Goal: Task Accomplishment & Management: Use online tool/utility

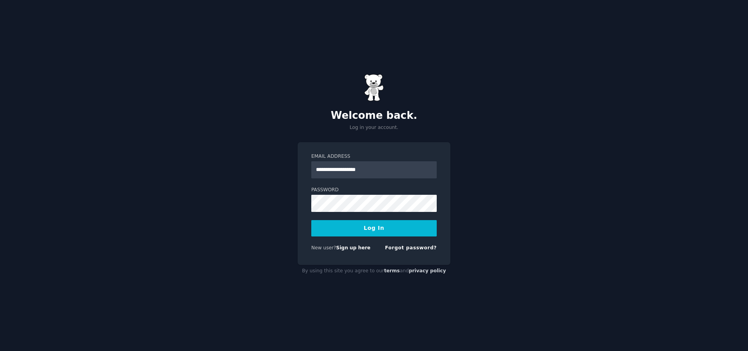
type input "**********"
click at [376, 229] on button "Log In" at bounding box center [373, 228] width 125 height 16
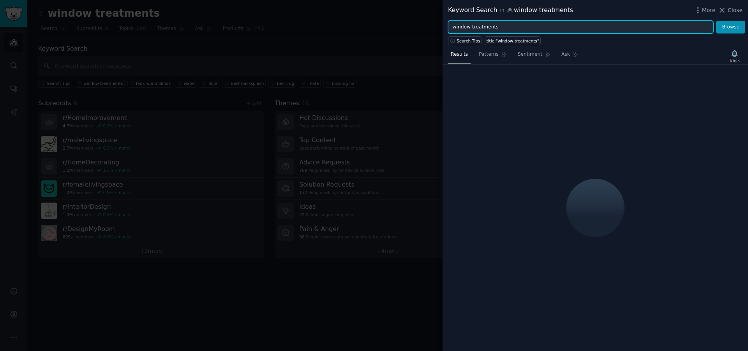
click at [505, 25] on input "window treatments" at bounding box center [580, 27] width 265 height 13
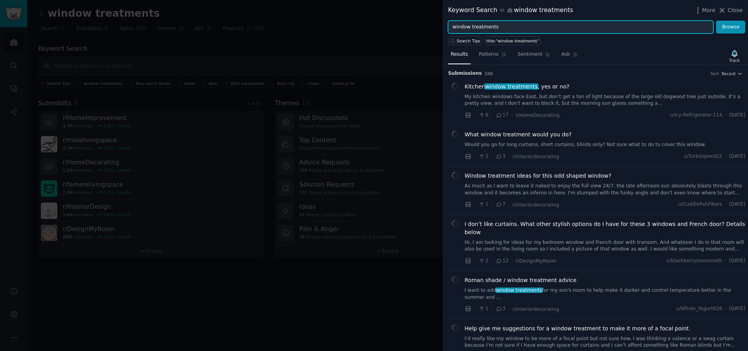
drag, startPoint x: 498, startPoint y: 24, endPoint x: 407, endPoint y: 12, distance: 91.4
click at [448, 21] on input "window treatments" at bounding box center [580, 27] width 265 height 13
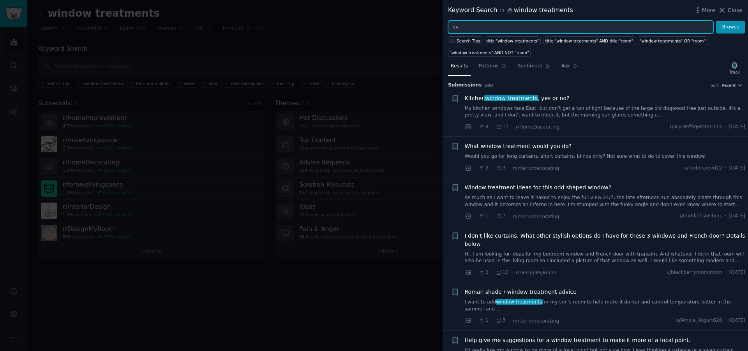
type input "е"
type input "tractor"
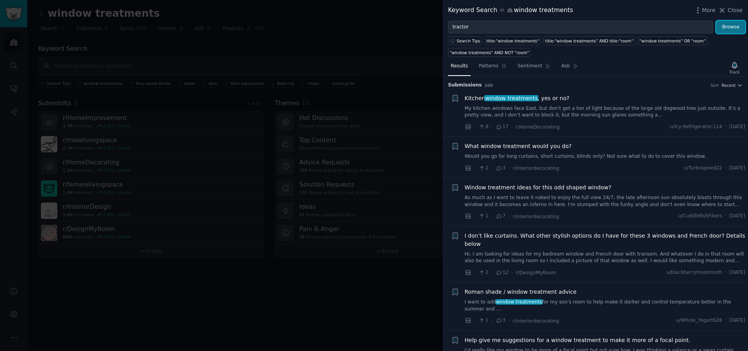
click at [729, 27] on button "Browse" at bounding box center [730, 27] width 29 height 13
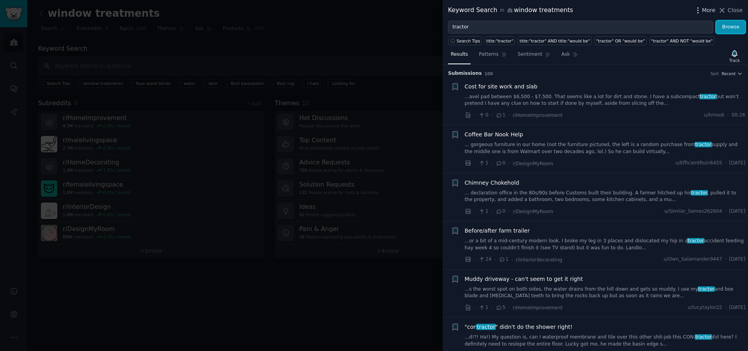
click at [711, 7] on span "More" at bounding box center [709, 10] width 14 height 8
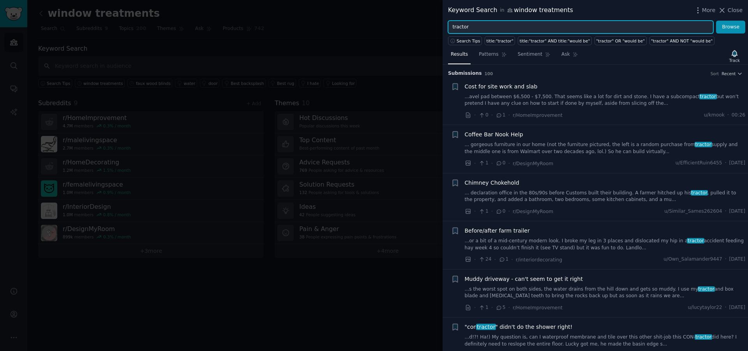
click at [542, 28] on input "tractor" at bounding box center [580, 27] width 265 height 13
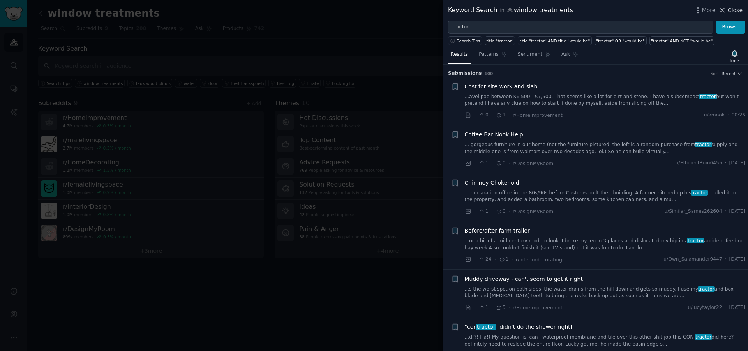
click at [725, 12] on icon at bounding box center [722, 10] width 8 height 8
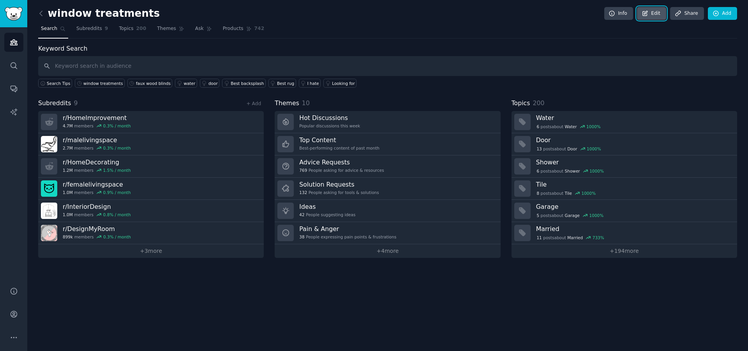
click at [659, 10] on link "Edit" at bounding box center [651, 13] width 29 height 13
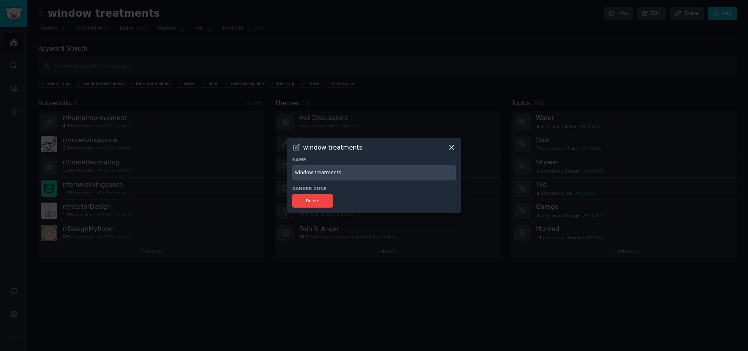
click at [345, 172] on input "window treatments" at bounding box center [374, 172] width 164 height 15
drag, startPoint x: 349, startPoint y: 172, endPoint x: 256, endPoint y: 165, distance: 93.7
click at [292, 165] on input "window treatments" at bounding box center [374, 172] width 164 height 15
type input "tractor"
click at [318, 200] on button "Delete" at bounding box center [312, 201] width 41 height 14
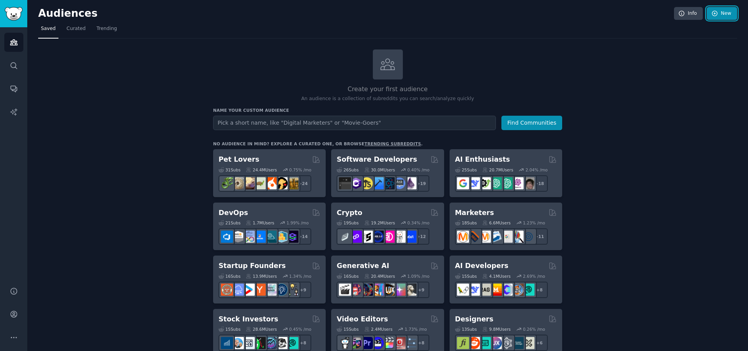
click at [720, 9] on link "New" at bounding box center [721, 13] width 30 height 13
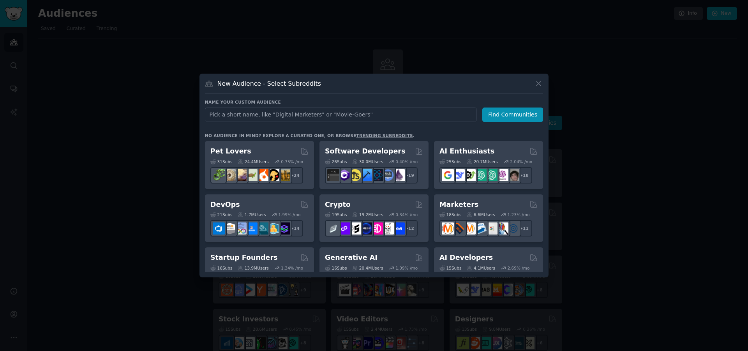
click at [295, 116] on input "text" at bounding box center [341, 114] width 272 height 14
type input "tractor"
click at [521, 114] on button "Find Communities" at bounding box center [512, 114] width 61 height 14
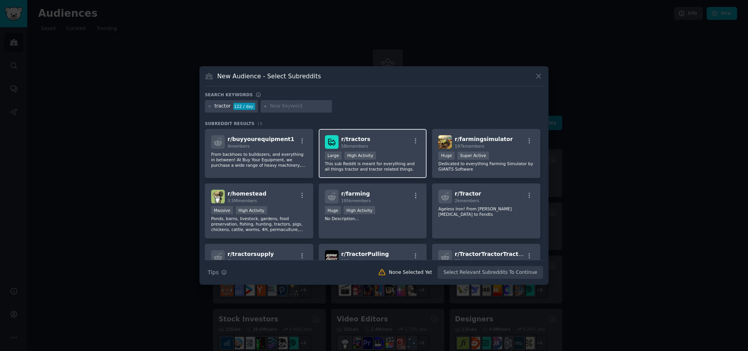
click at [396, 163] on p "This sub Reddit is meant for everything and all things tractor and tractor rela…" at bounding box center [373, 166] width 96 height 11
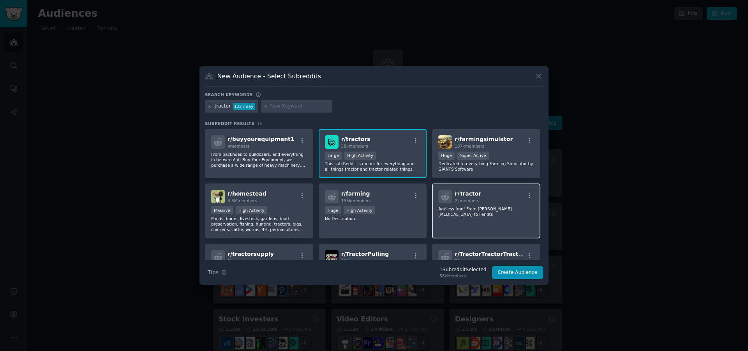
click at [481, 220] on div "r/ Tractor 2k members Ageless Iron! From Johnny Poppers to Fendts" at bounding box center [486, 210] width 108 height 55
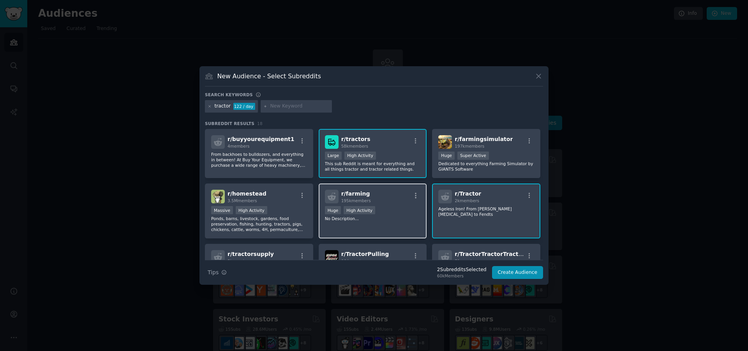
click at [380, 225] on div "r/ farming 195k members >= 80th percentile for submissions / day Huge High Acti…" at bounding box center [373, 210] width 108 height 55
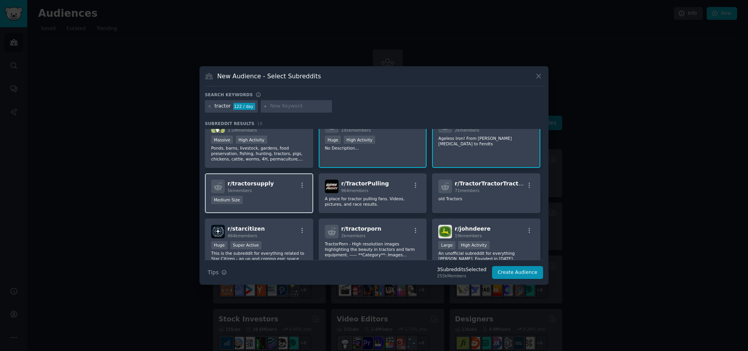
scroll to position [89, 0]
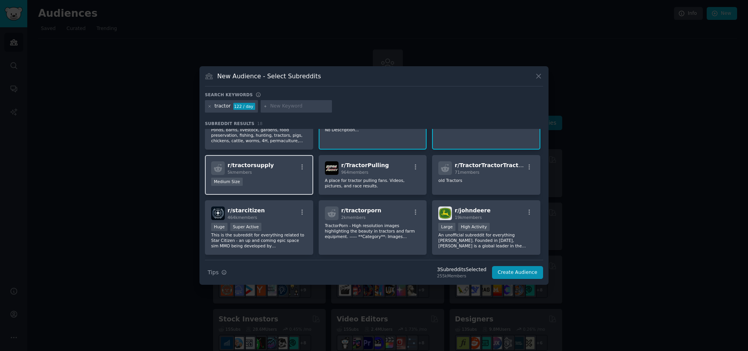
click at [281, 177] on div "r/ tractorsupply 5k members Medium Size" at bounding box center [259, 175] width 108 height 40
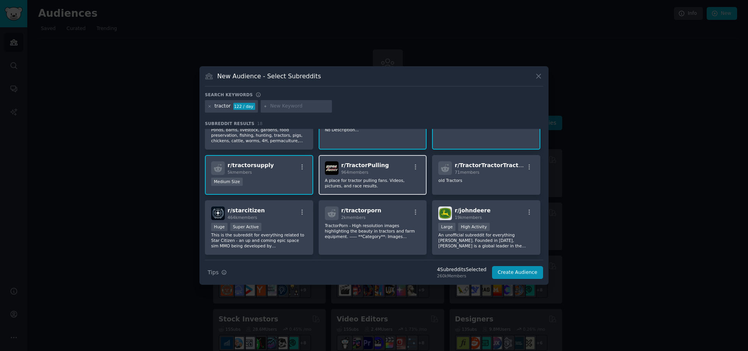
click at [375, 186] on p "A place for tractor pulling fans. Videos, pictures, and race results." at bounding box center [373, 183] width 96 height 11
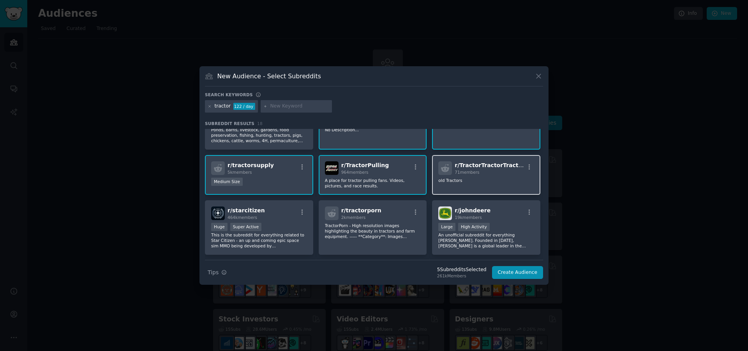
click at [492, 185] on div "r/ TractorTractorTractor 71 members old Tractors" at bounding box center [486, 175] width 108 height 40
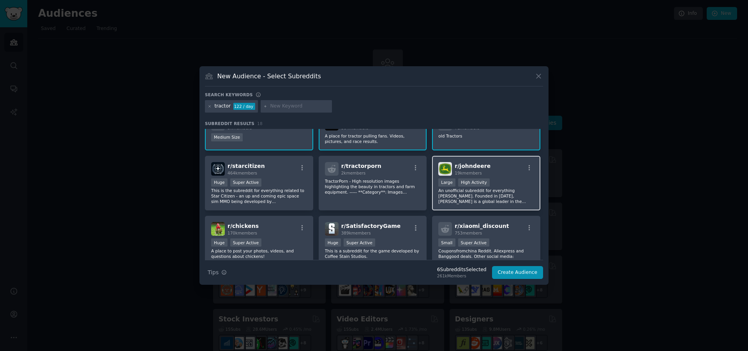
click at [494, 176] on div "r/ johndeere 19k members >= 80th percentile for submissions / day Large High Ac…" at bounding box center [486, 183] width 108 height 55
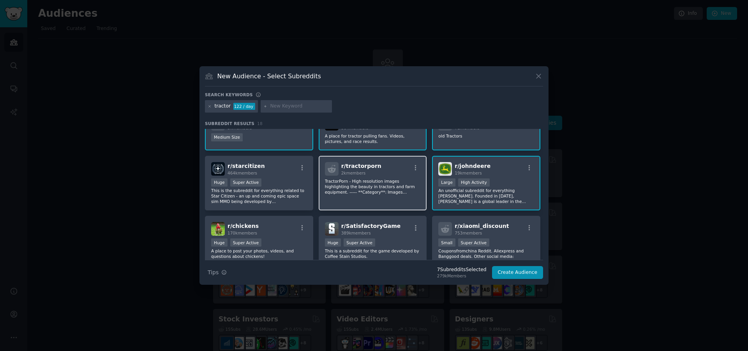
click at [370, 192] on p "TractorPorn - High resolution images highlighting the beauty in tractors and fa…" at bounding box center [373, 186] width 96 height 16
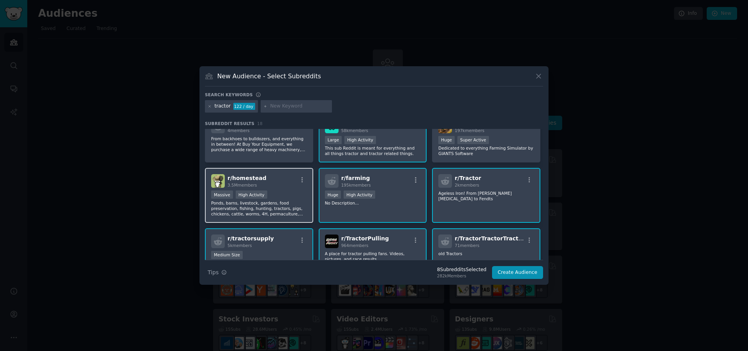
scroll to position [0, 0]
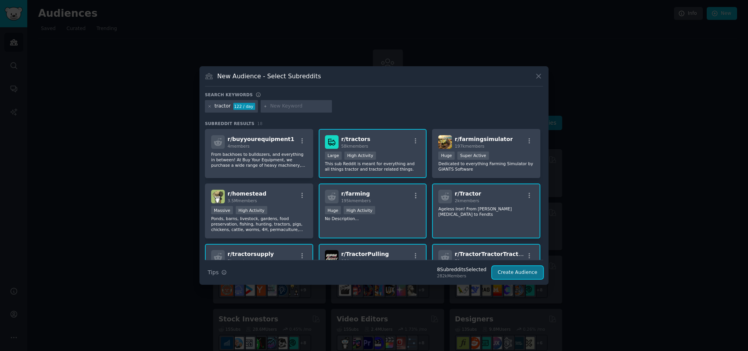
click at [520, 276] on button "Create Audience" at bounding box center [517, 272] width 51 height 13
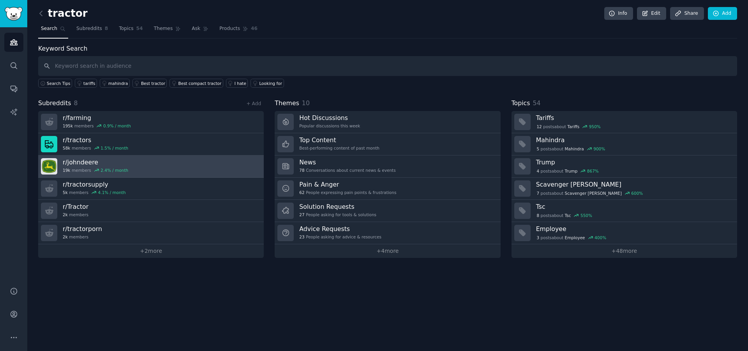
click at [147, 173] on link "r/ johndeere 19k members 2.4 % / month" at bounding box center [150, 166] width 225 height 22
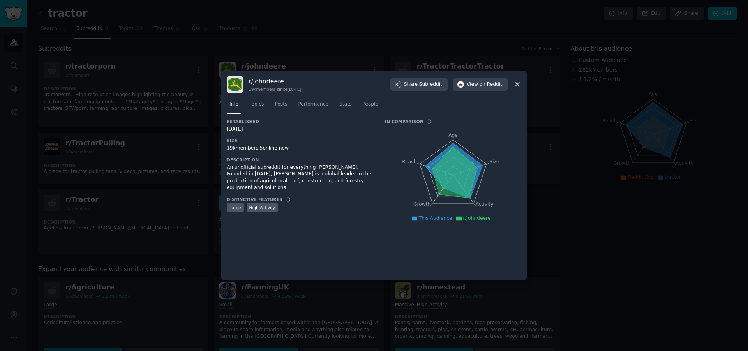
click at [516, 82] on icon at bounding box center [517, 84] width 8 height 8
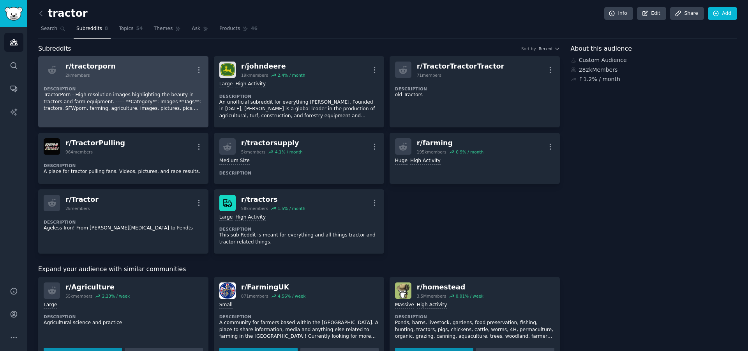
click at [97, 84] on div "Description TractorPorn - High resolution images highlighting the beauty in tra…" at bounding box center [123, 96] width 159 height 37
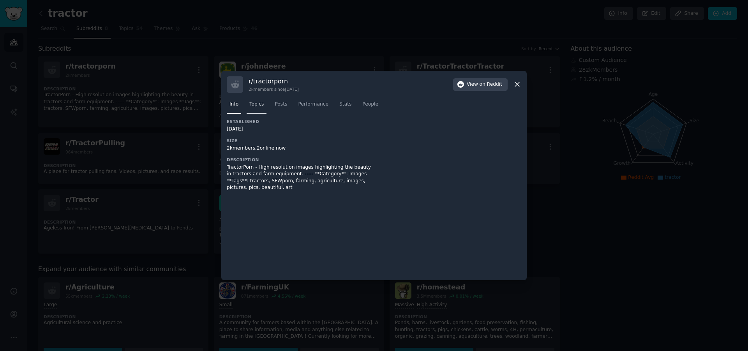
click at [256, 105] on span "Topics" at bounding box center [256, 104] width 14 height 7
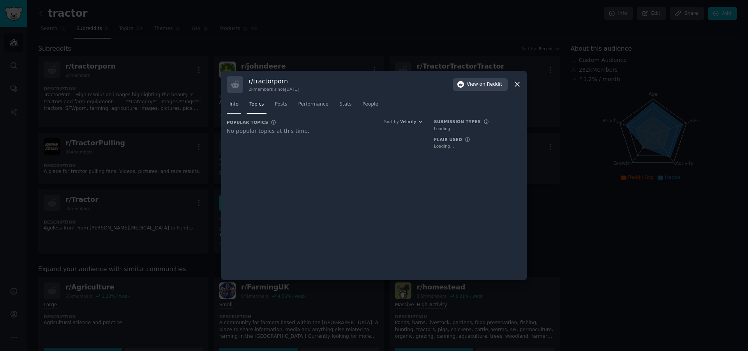
click at [234, 104] on span "Info" at bounding box center [233, 104] width 9 height 7
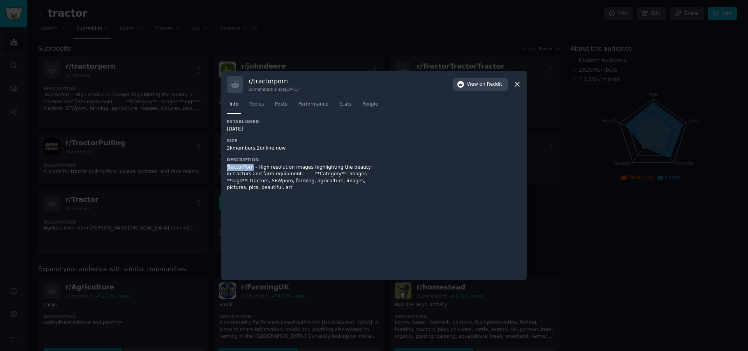
drag, startPoint x: 227, startPoint y: 166, endPoint x: 250, endPoint y: 168, distance: 23.1
click at [250, 168] on div "TractorPorn - High resolution images highlighting the beauty in tractors and fa…" at bounding box center [300, 177] width 147 height 27
copy div "TractorPorn"
click at [517, 84] on icon at bounding box center [517, 85] width 4 height 4
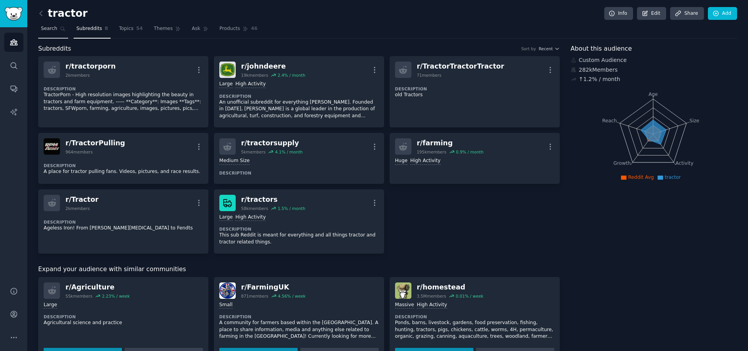
click at [44, 24] on link "Search" at bounding box center [53, 31] width 30 height 16
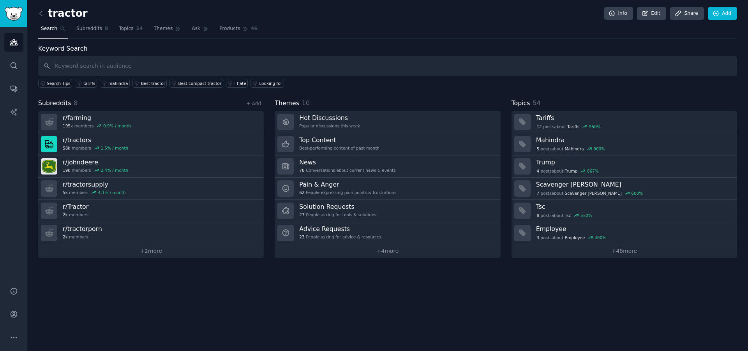
click at [136, 68] on input "text" at bounding box center [387, 66] width 699 height 20
type input "t"
type input "new tractors"
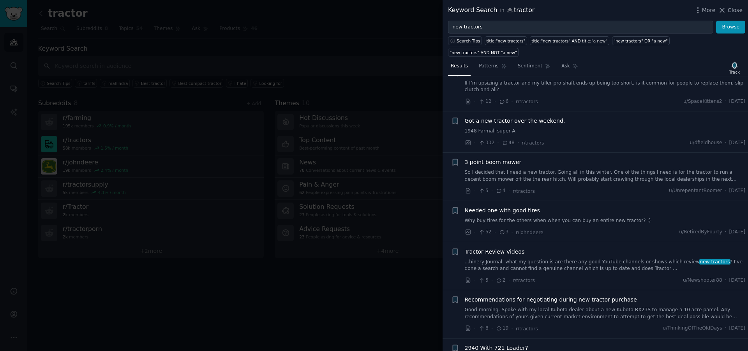
scroll to position [400, 0]
